Goal: Navigation & Orientation: Find specific page/section

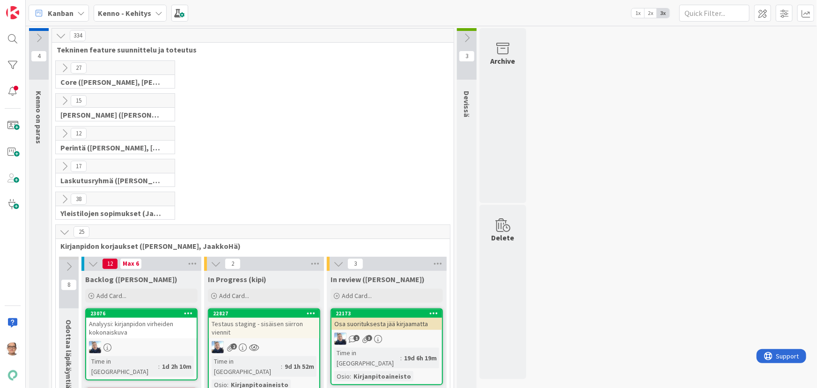
click at [157, 10] on icon at bounding box center [158, 12] width 7 height 7
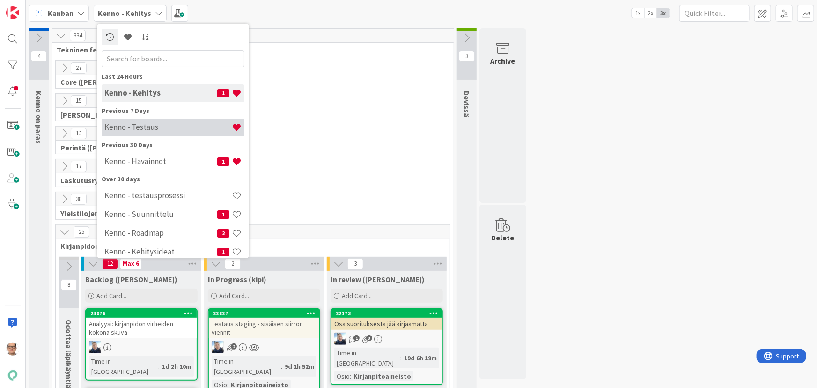
click at [161, 128] on h4 "Kenno - Testaus" at bounding box center [167, 126] width 127 height 9
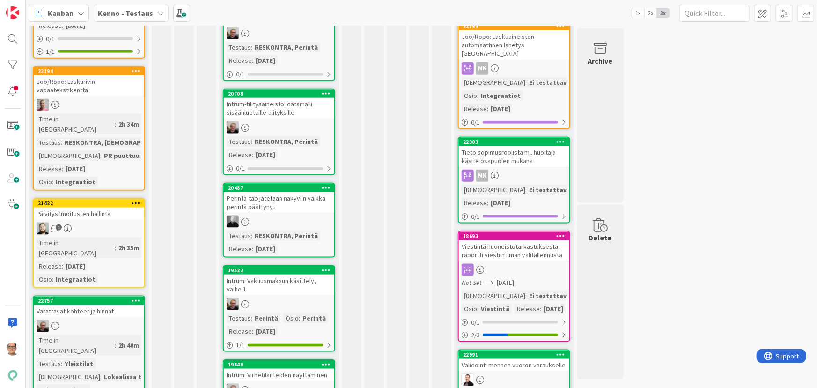
scroll to position [638, 0]
